Goal: Task Accomplishment & Management: Use online tool/utility

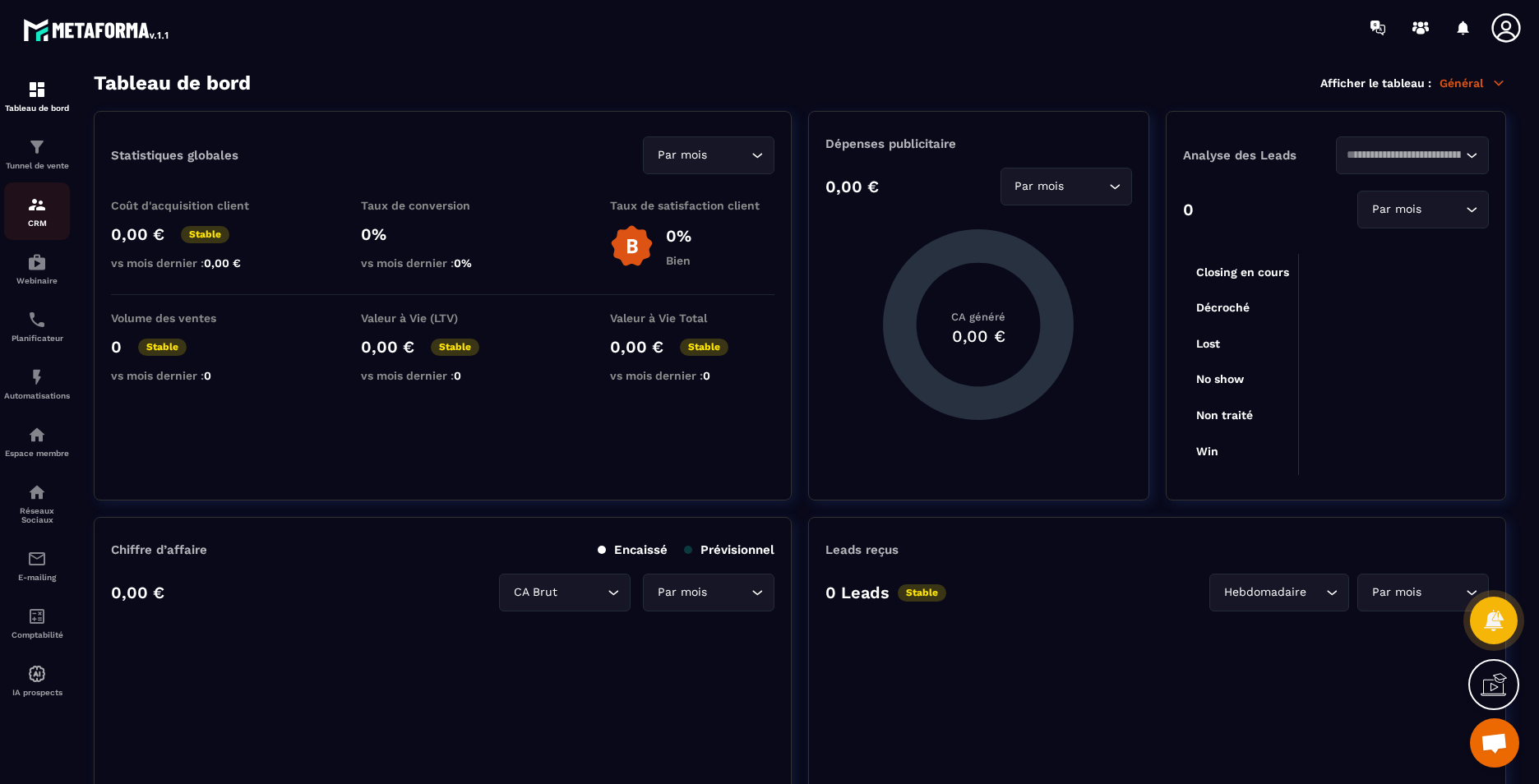
click at [40, 211] on img at bounding box center [36, 204] width 19 height 19
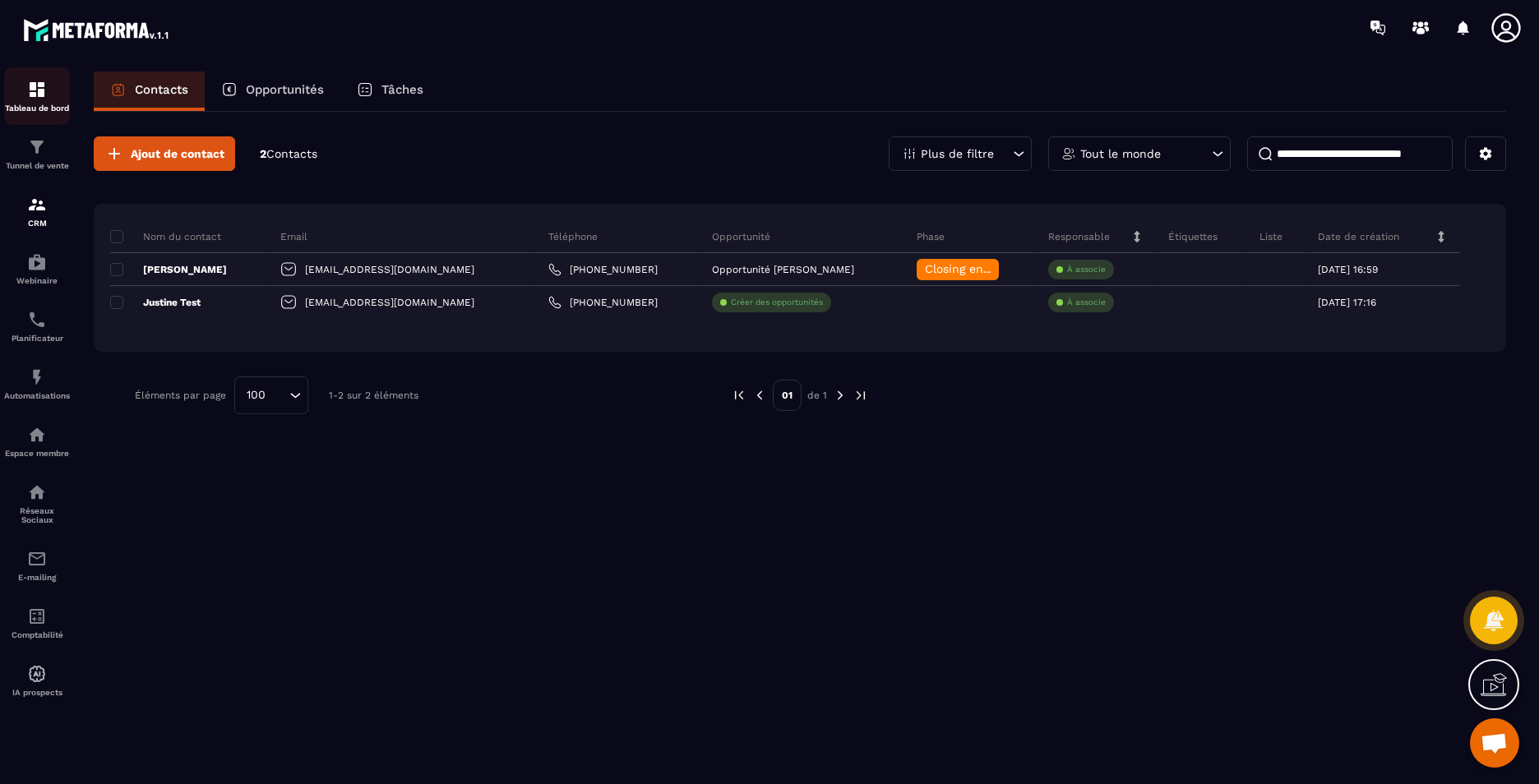
click at [35, 94] on img at bounding box center [36, 89] width 19 height 19
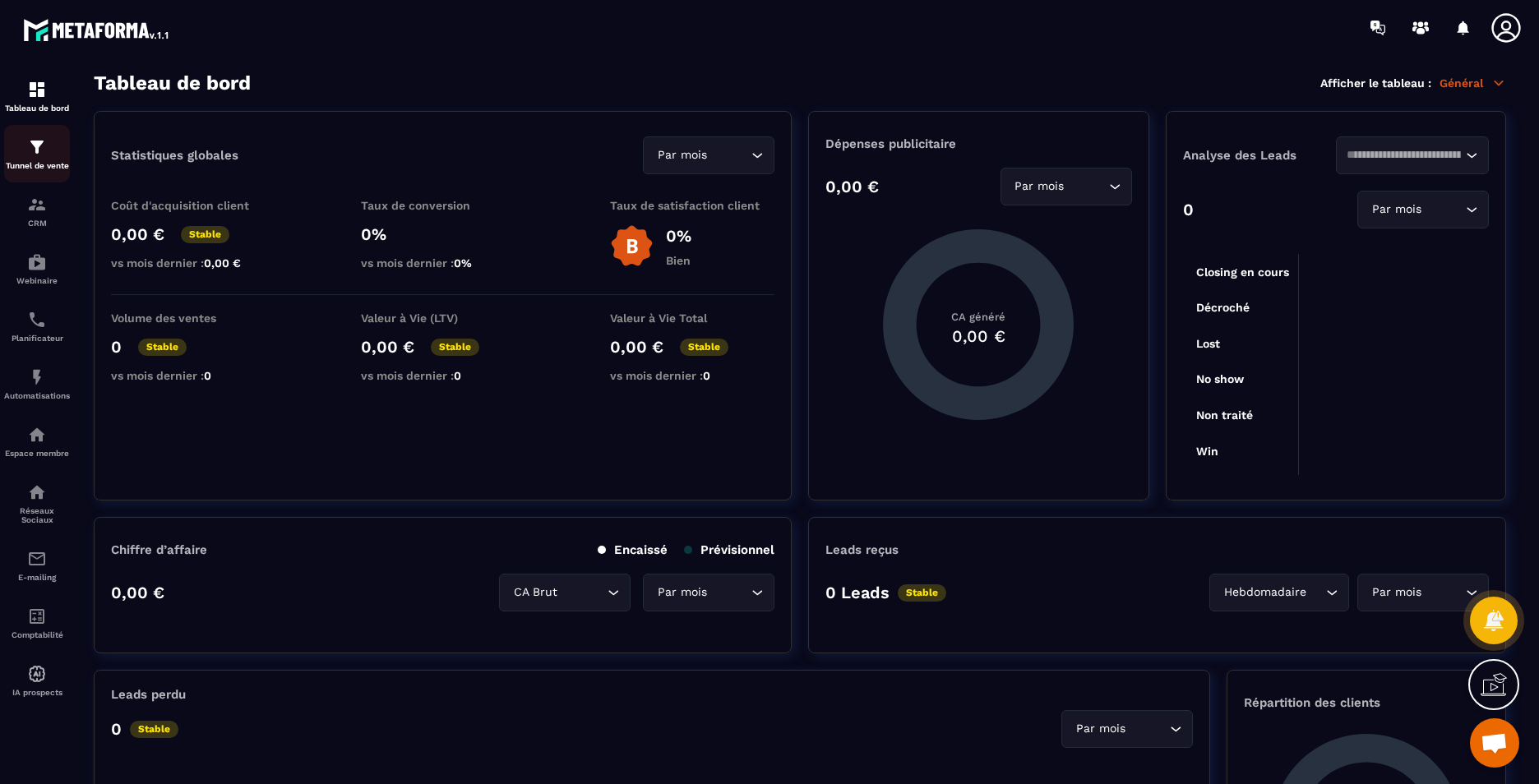
click at [38, 158] on div "Tunnel de vente" at bounding box center [37, 153] width 66 height 33
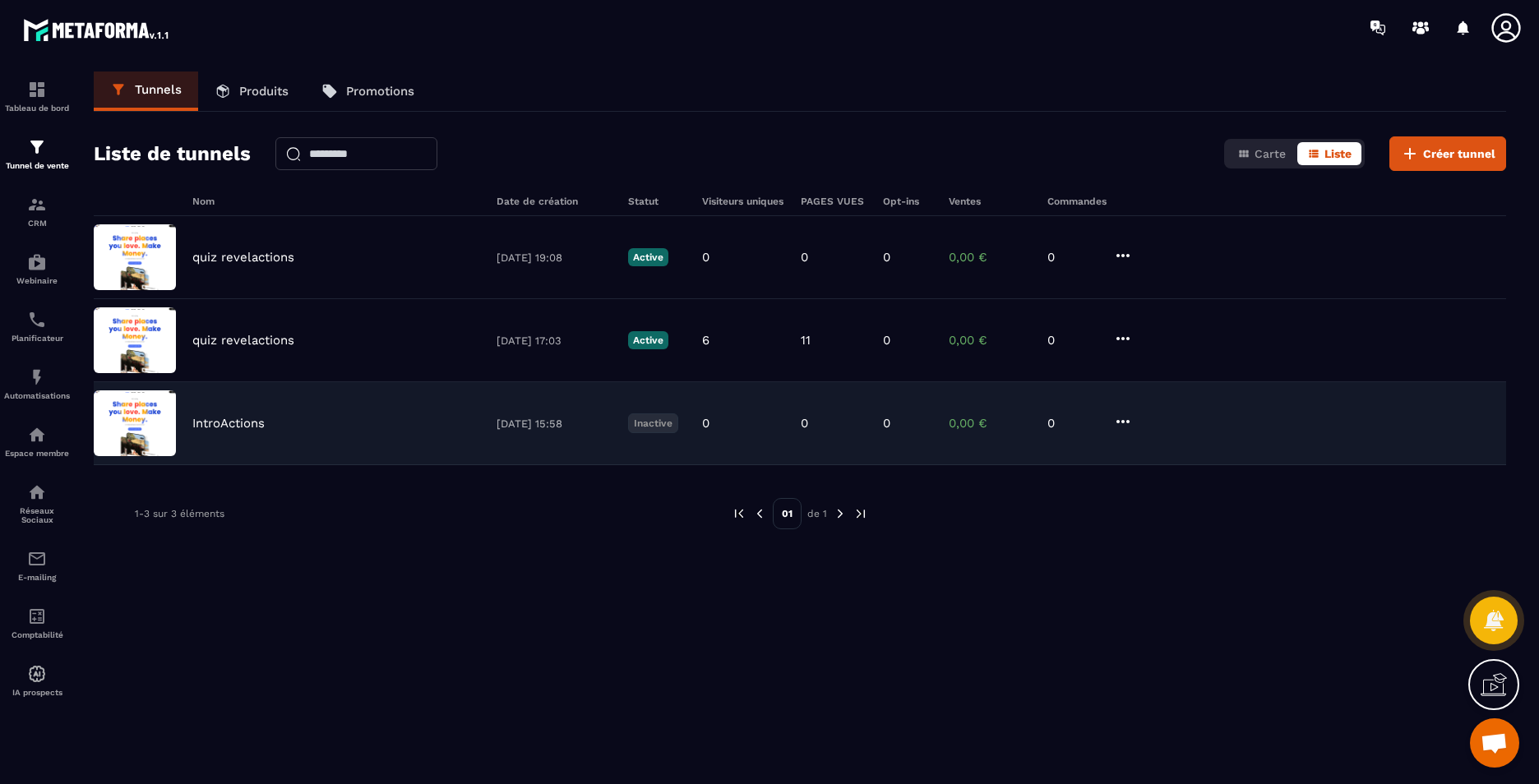
click at [368, 437] on div "IntroActions [DATE] 15:58 Inactive 0 0 0 0,00 € 0" at bounding box center [799, 424] width 1413 height 83
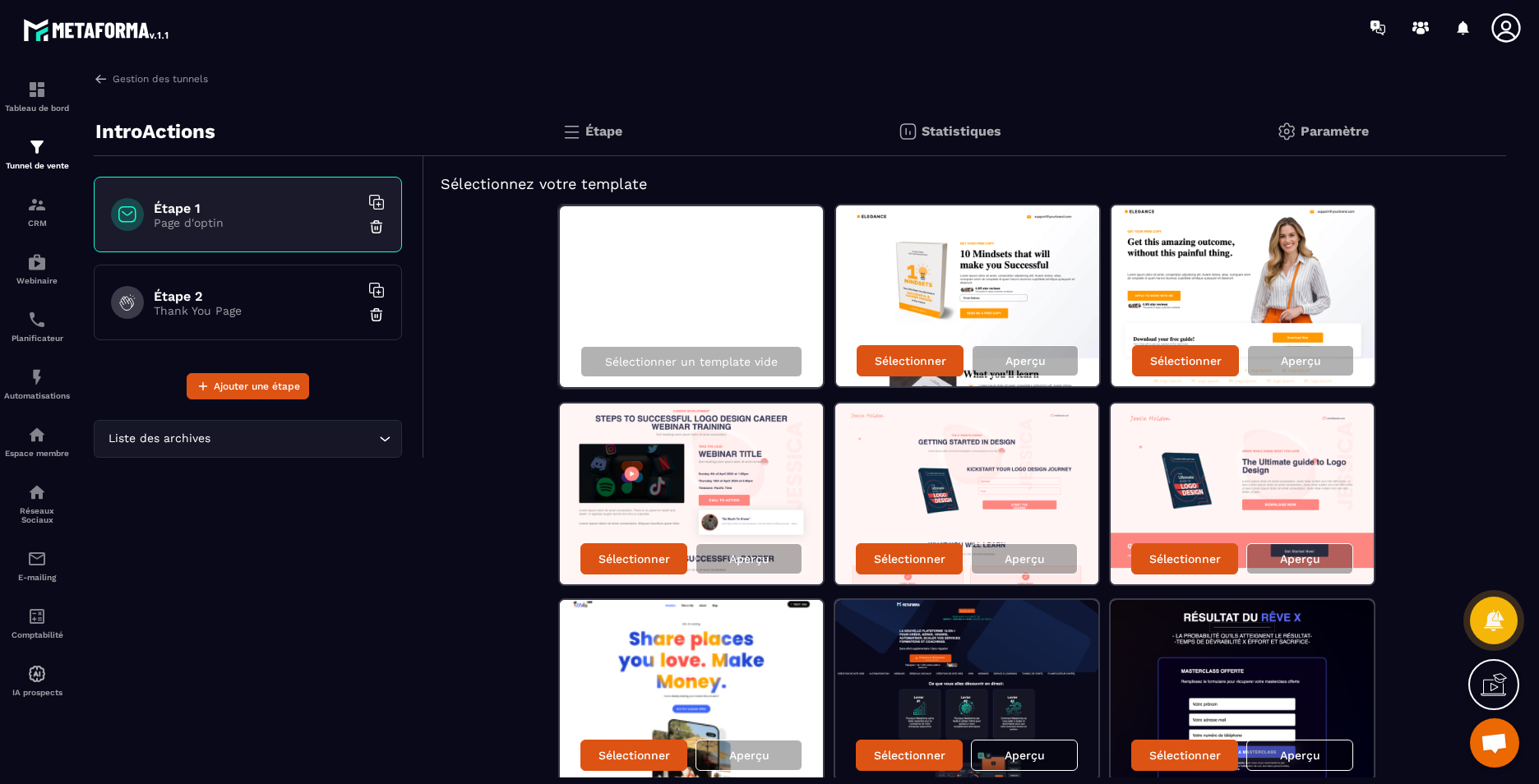
click at [222, 214] on h6 "Étape 1" at bounding box center [257, 208] width 206 height 16
click at [174, 453] on div "Liste des archives Loading..." at bounding box center [248, 439] width 308 height 38
click at [679, 361] on p "Sélectionner un template vide" at bounding box center [691, 362] width 173 height 13
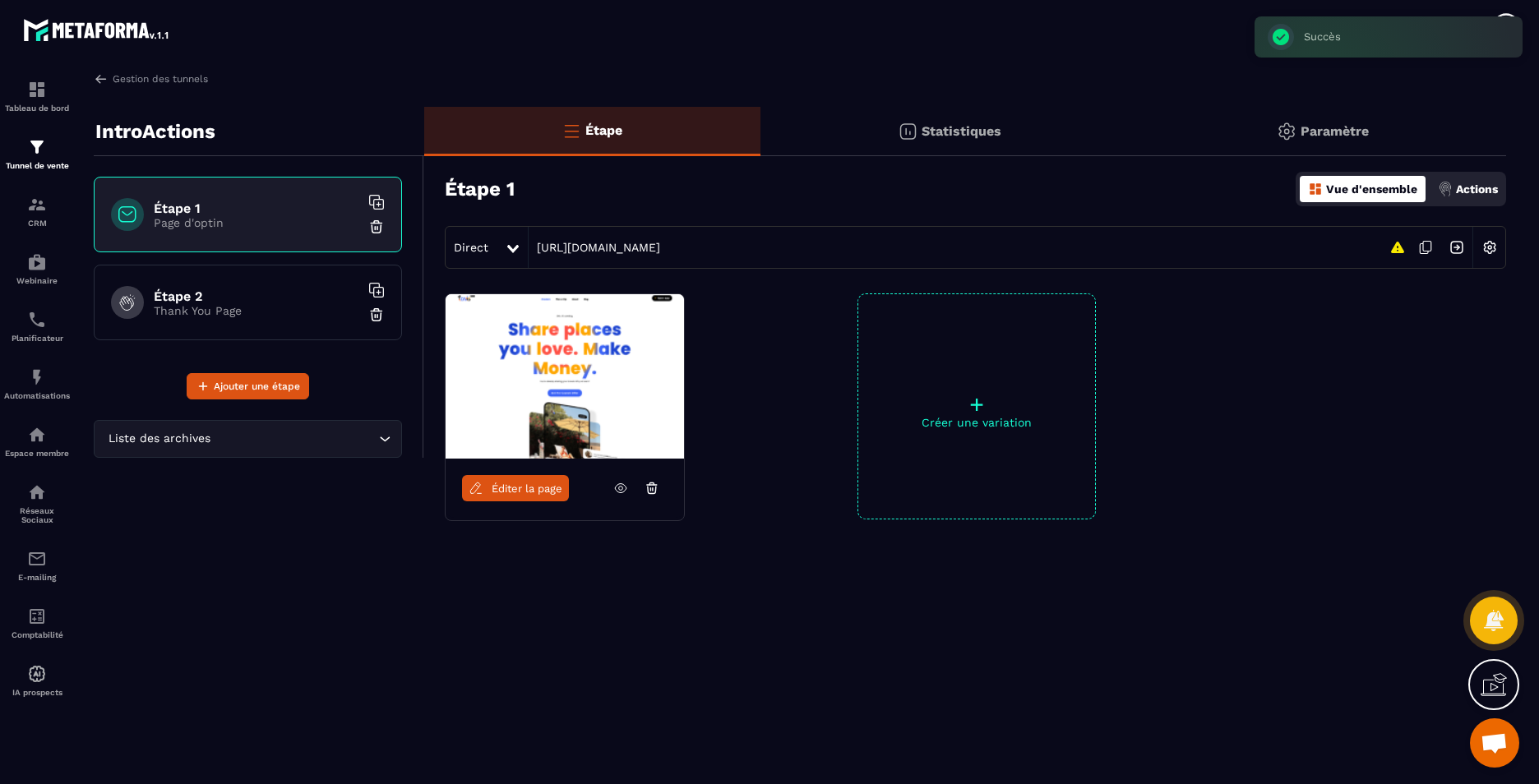
click at [537, 487] on span "Éditer la page" at bounding box center [527, 488] width 71 height 13
